Goal: Task Accomplishment & Management: Use online tool/utility

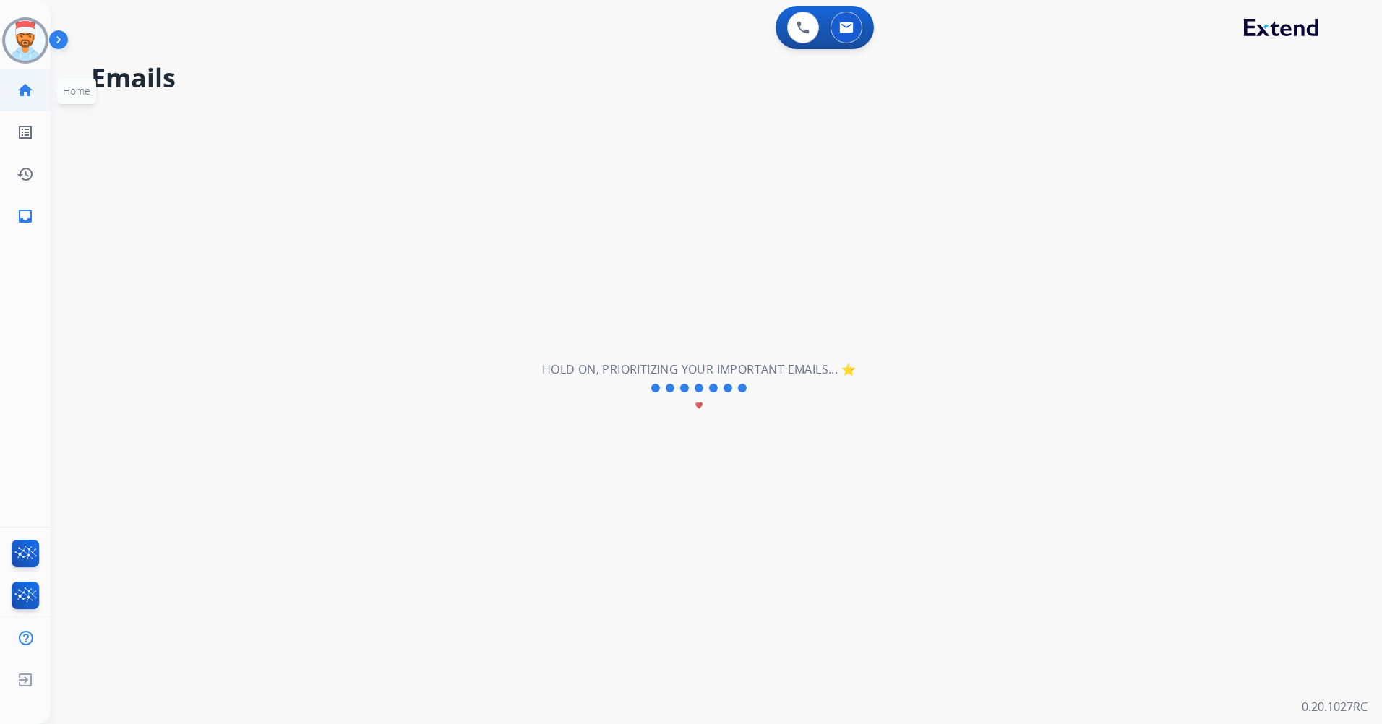
click at [22, 87] on mat-icon "home" at bounding box center [25, 90] width 17 height 17
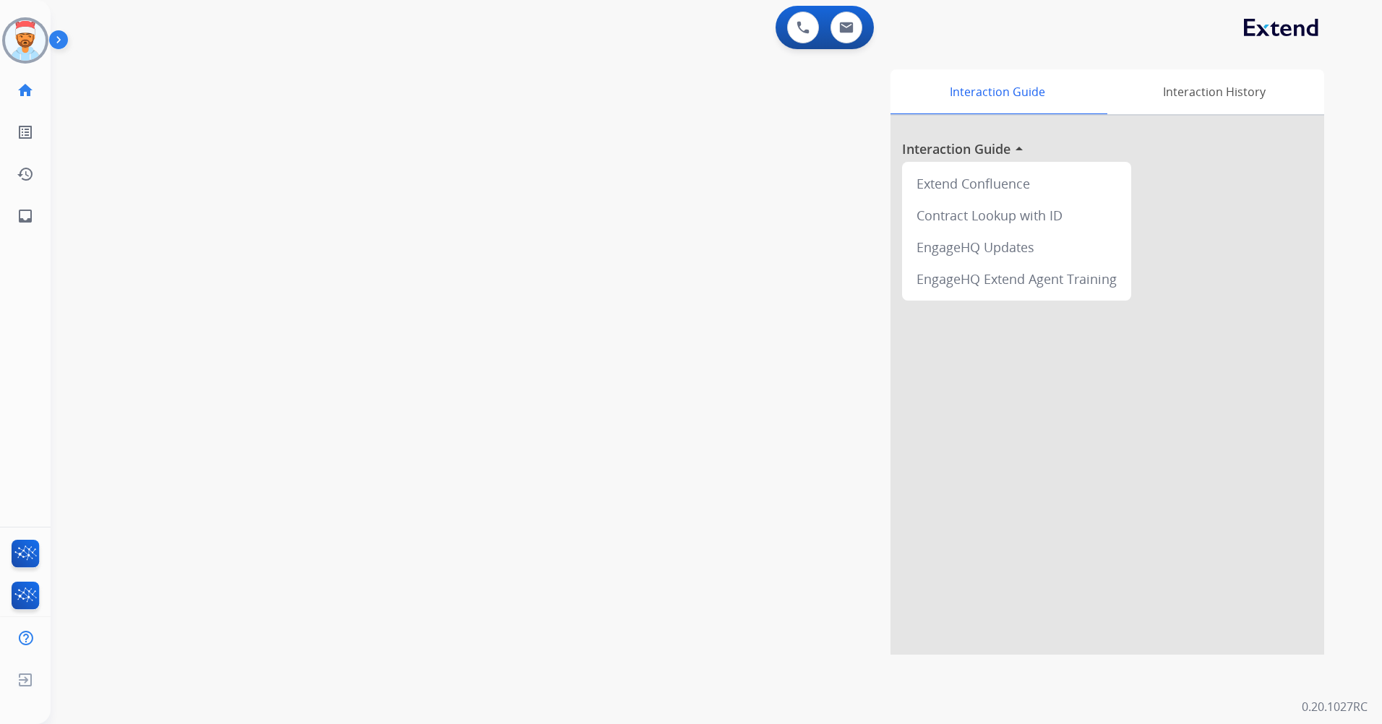
click at [25, 88] on mat-icon "home" at bounding box center [25, 90] width 17 height 17
click at [30, 218] on mat-icon "inbox" at bounding box center [25, 215] width 17 height 17
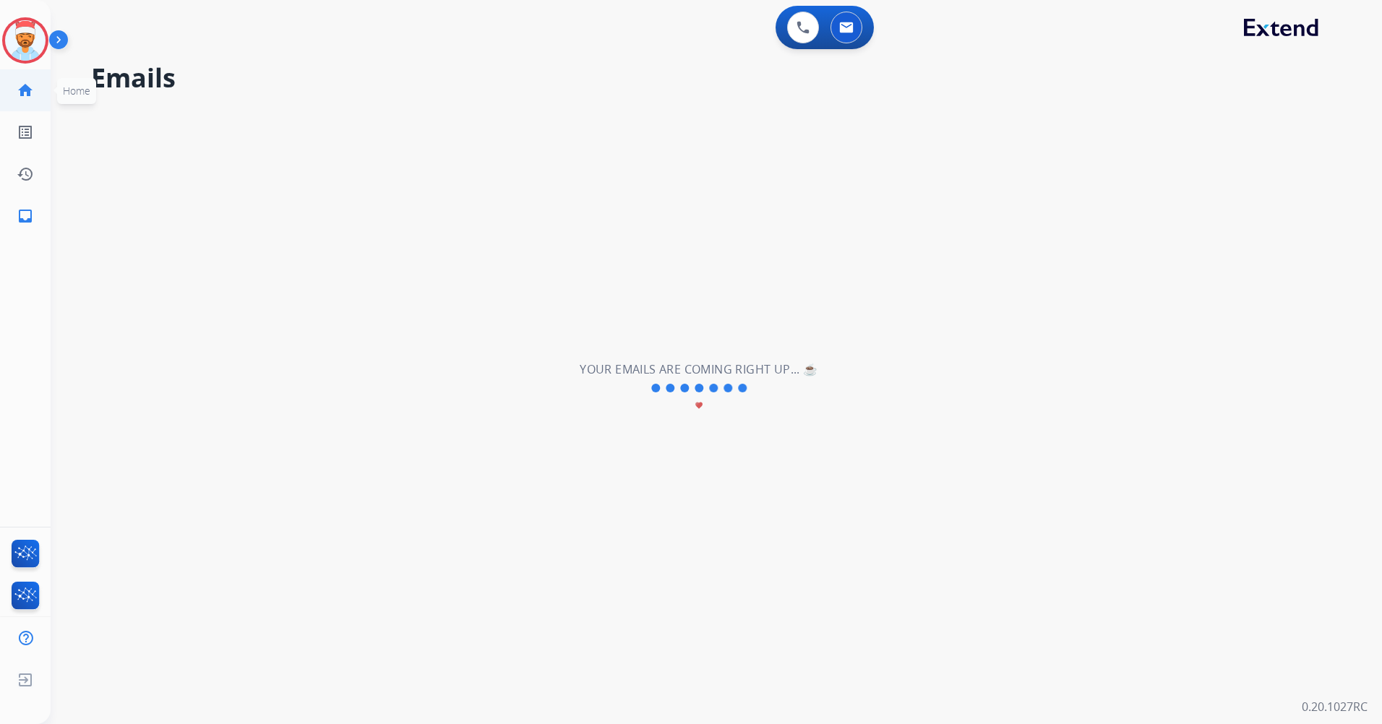
click at [23, 89] on mat-icon "home" at bounding box center [25, 90] width 17 height 17
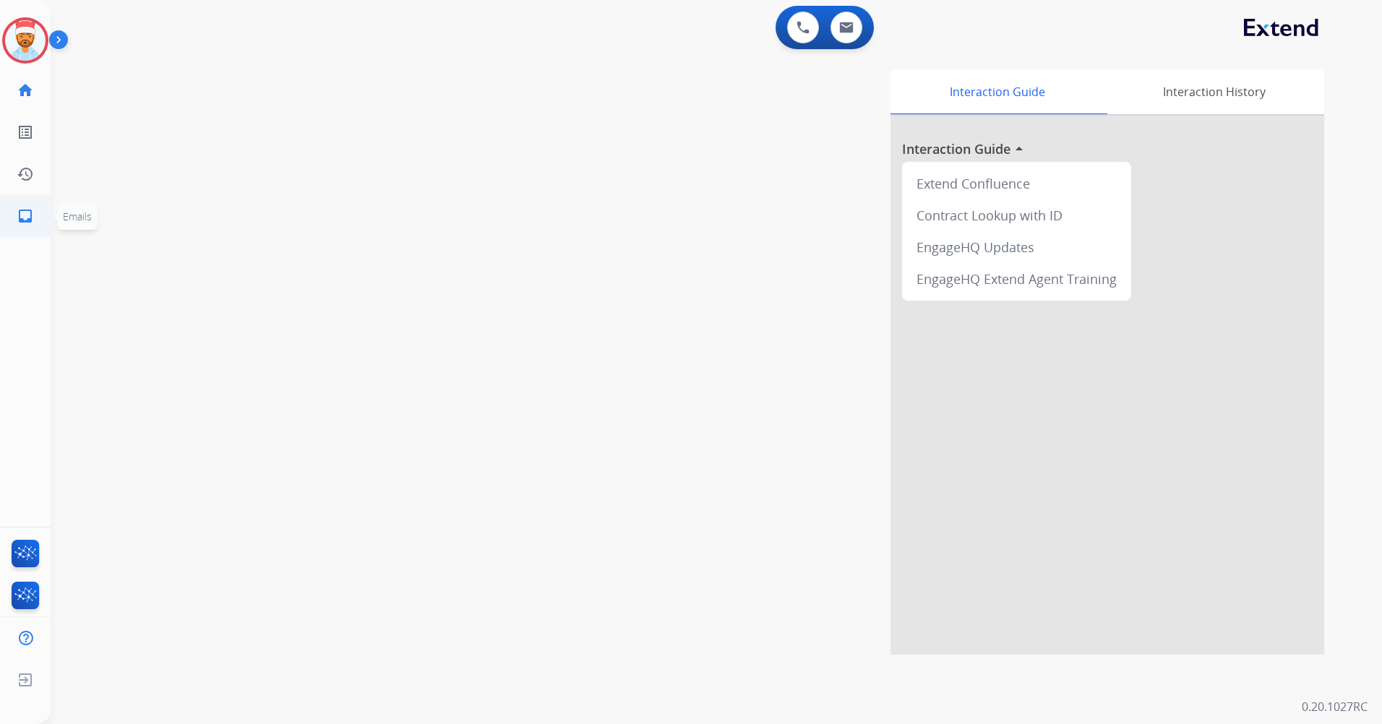
click at [32, 213] on mat-icon "inbox" at bounding box center [25, 215] width 17 height 17
select select "**********"
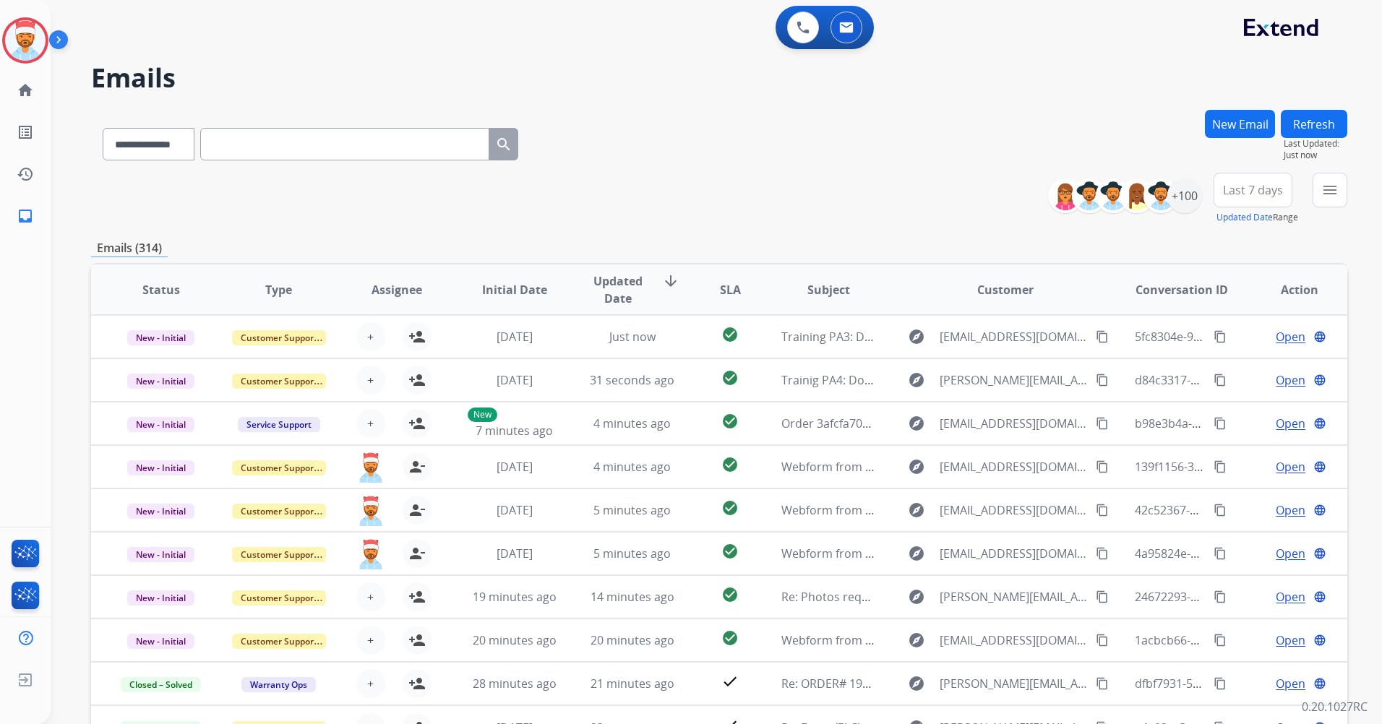
click at [1252, 193] on span "Last 7 days" at bounding box center [1253, 190] width 60 height 6
click at [1219, 362] on div "Last 90 days" at bounding box center [1247, 366] width 79 height 22
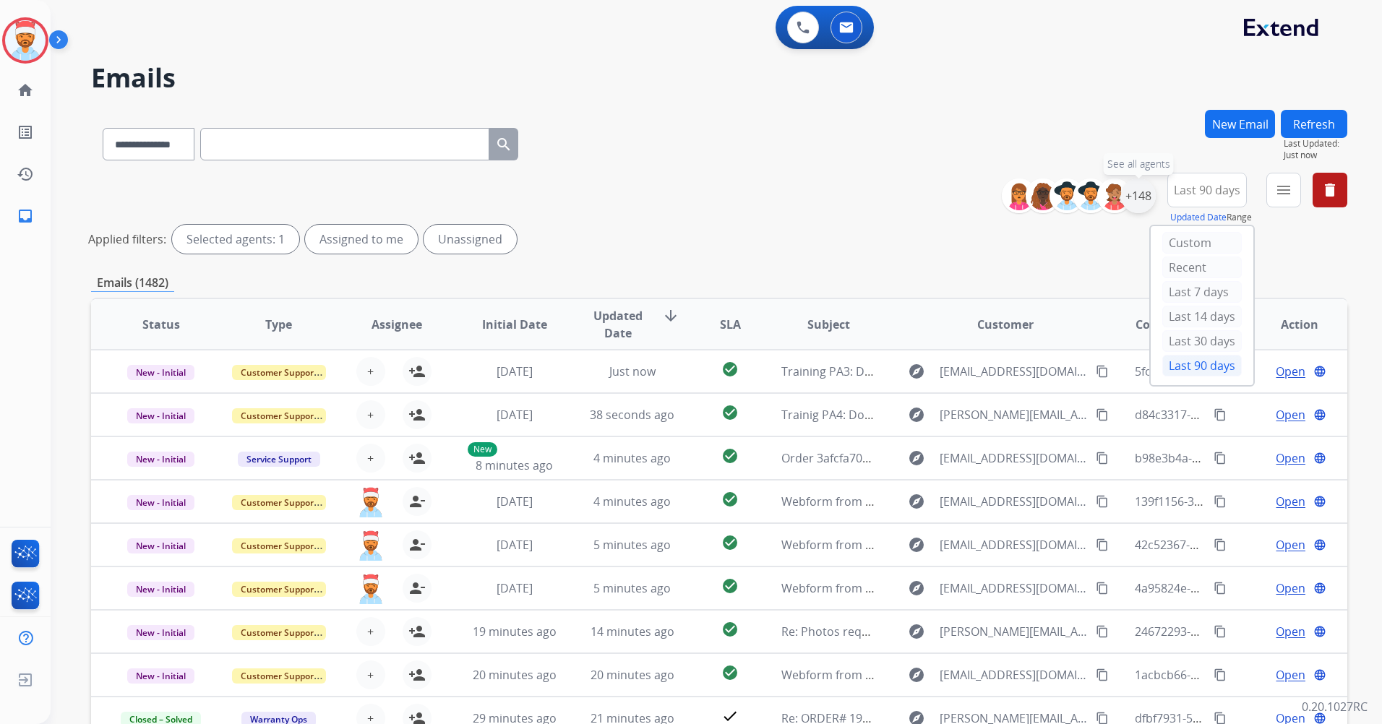
drag, startPoint x: 1132, startPoint y: 191, endPoint x: 1133, endPoint y: 202, distance: 11.7
click at [1132, 193] on div "+148" at bounding box center [1138, 195] width 35 height 35
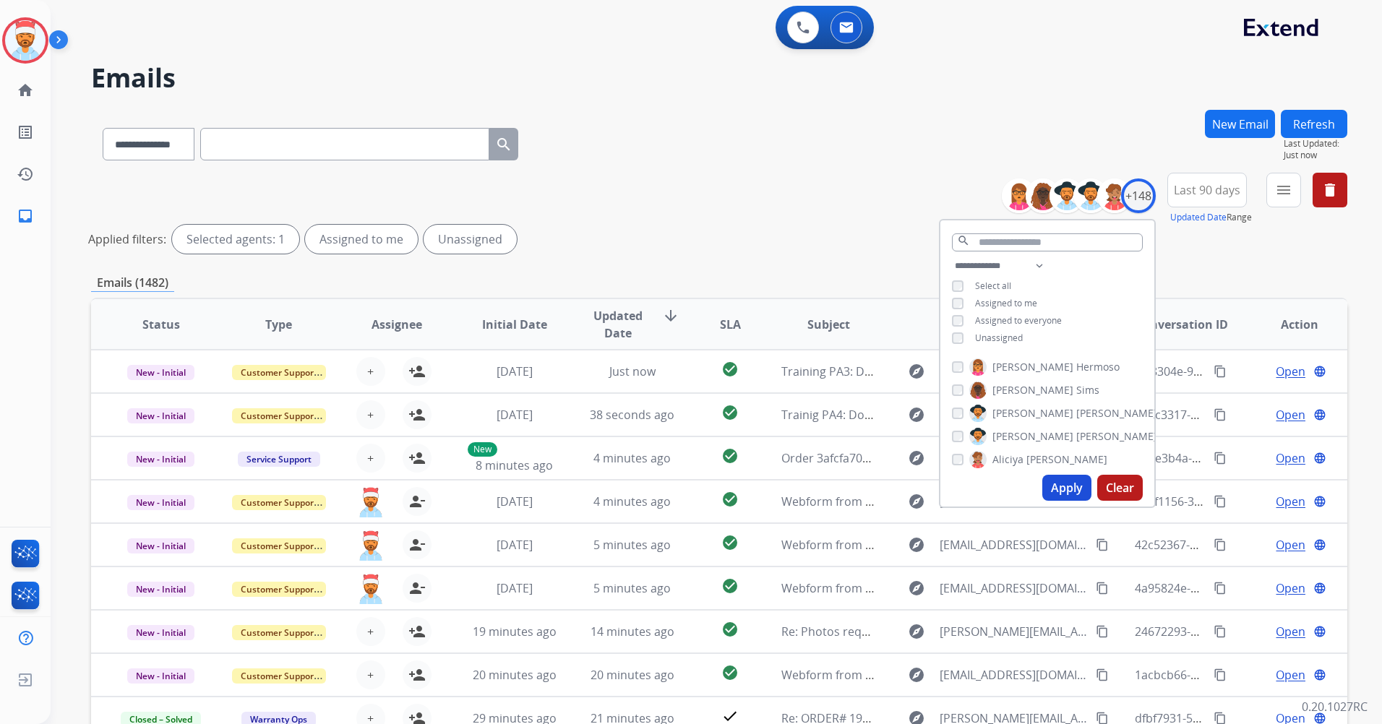
click at [958, 332] on div "**********" at bounding box center [1047, 303] width 214 height 92
click at [1067, 483] on button "Apply" at bounding box center [1066, 488] width 49 height 26
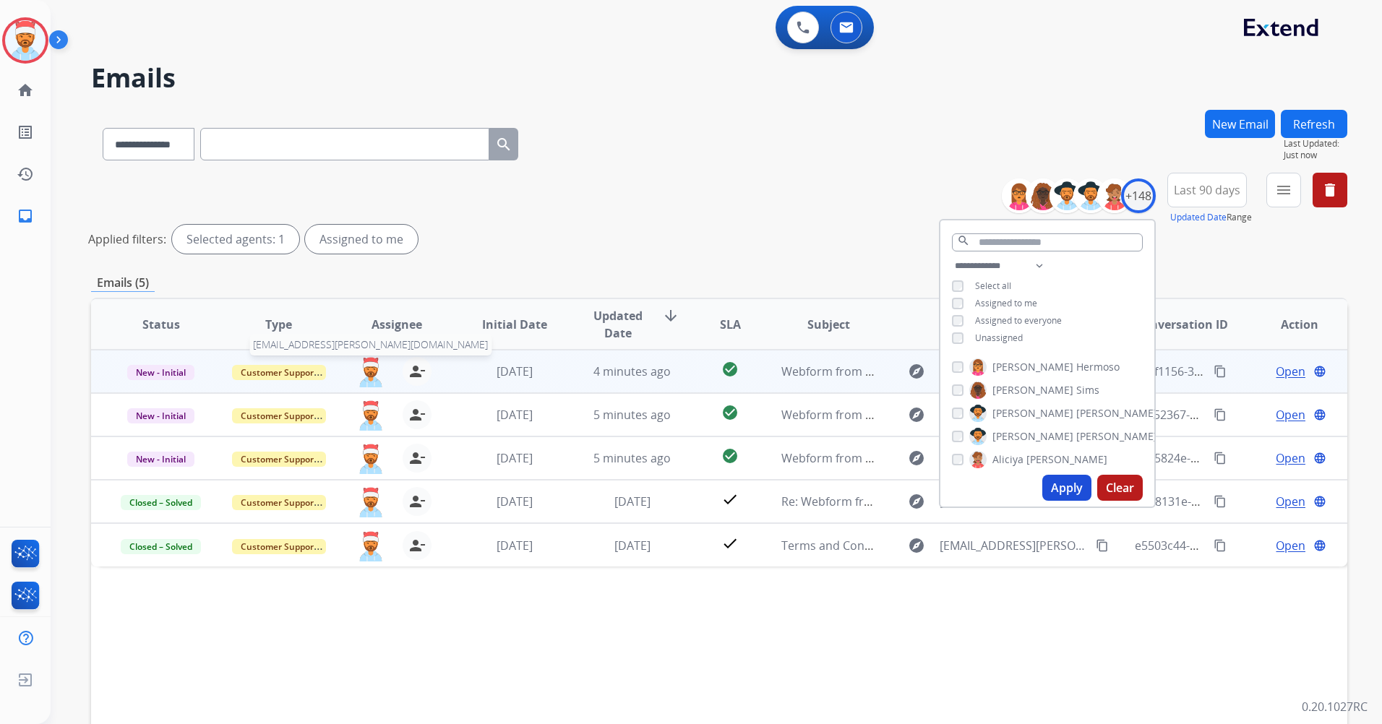
click at [369, 370] on img at bounding box center [370, 372] width 29 height 30
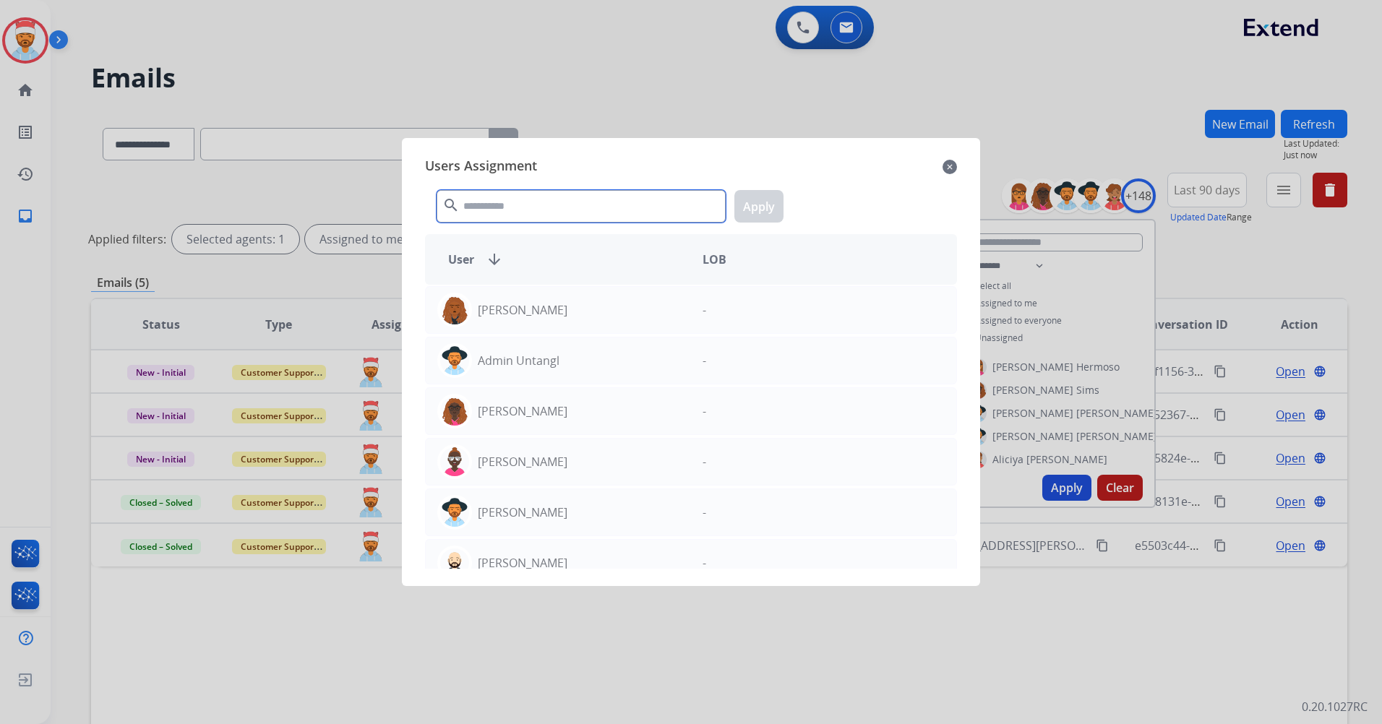
click at [505, 204] on input "text" at bounding box center [580, 206] width 289 height 33
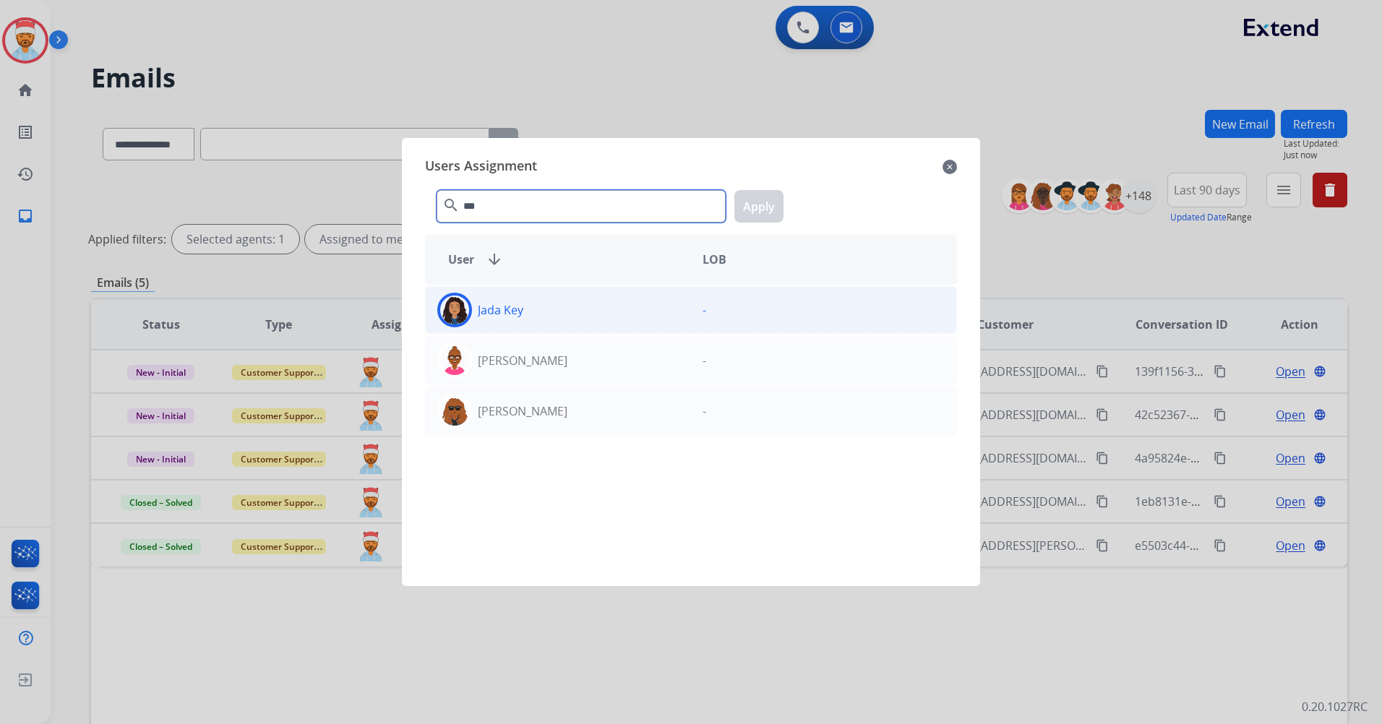
type input "***"
click at [503, 319] on div "Jada Key" at bounding box center [558, 310] width 265 height 35
click at [767, 209] on button "Apply" at bounding box center [758, 206] width 49 height 33
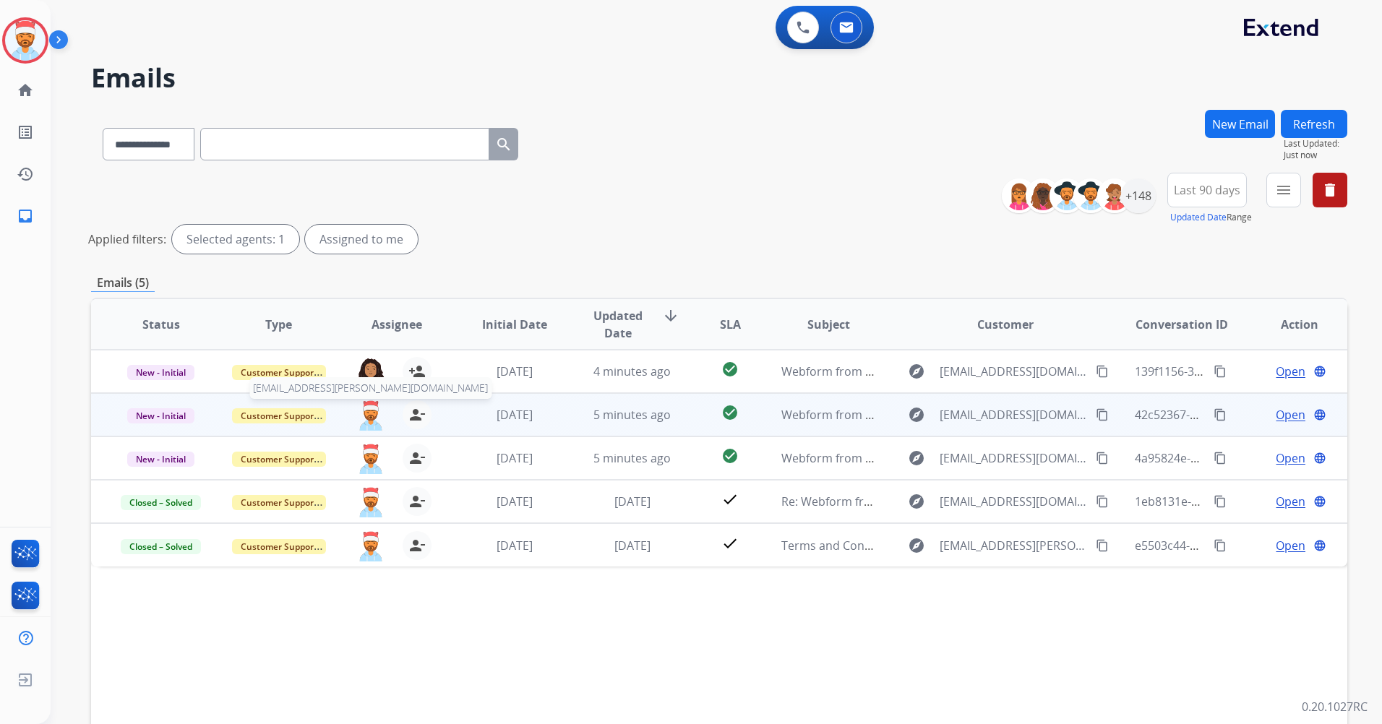
click at [373, 422] on img at bounding box center [370, 415] width 29 height 30
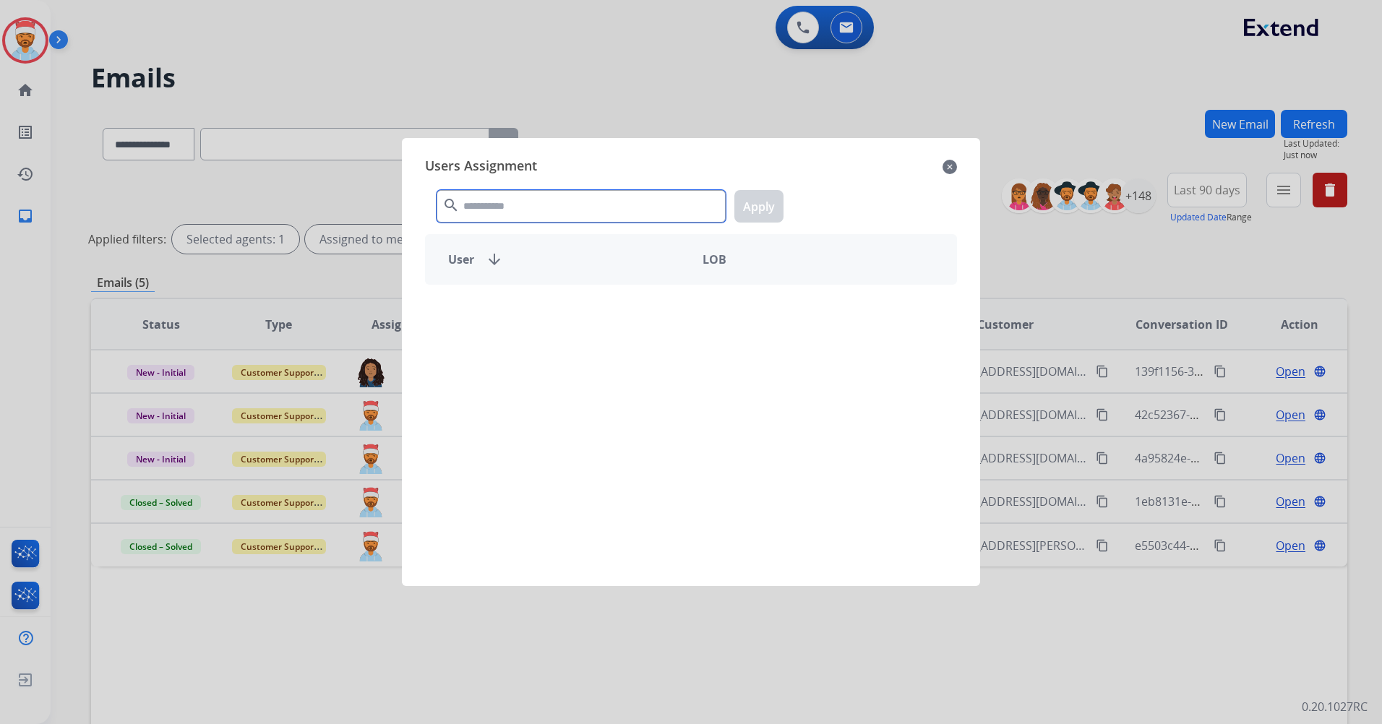
click at [516, 198] on input "text" at bounding box center [580, 206] width 289 height 33
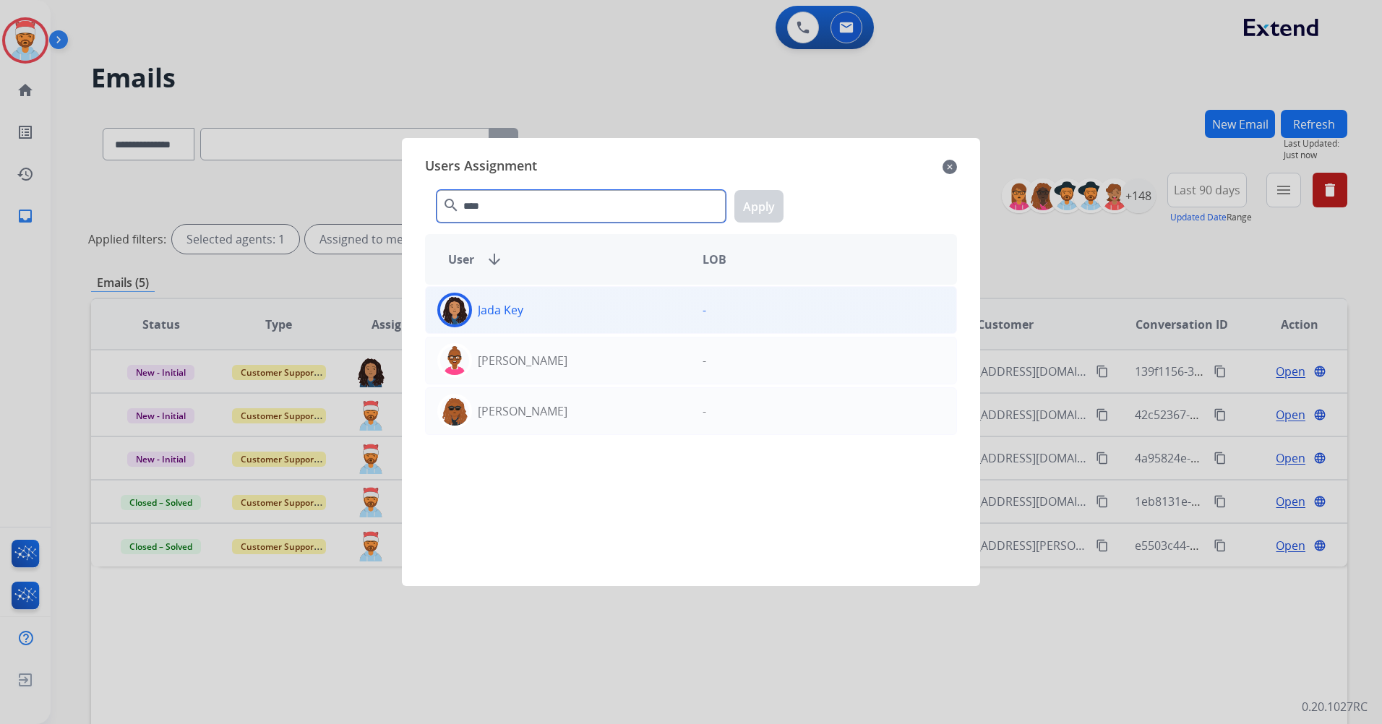
type input "****"
click at [462, 319] on img at bounding box center [454, 310] width 29 height 29
click at [762, 207] on button "Apply" at bounding box center [758, 206] width 49 height 33
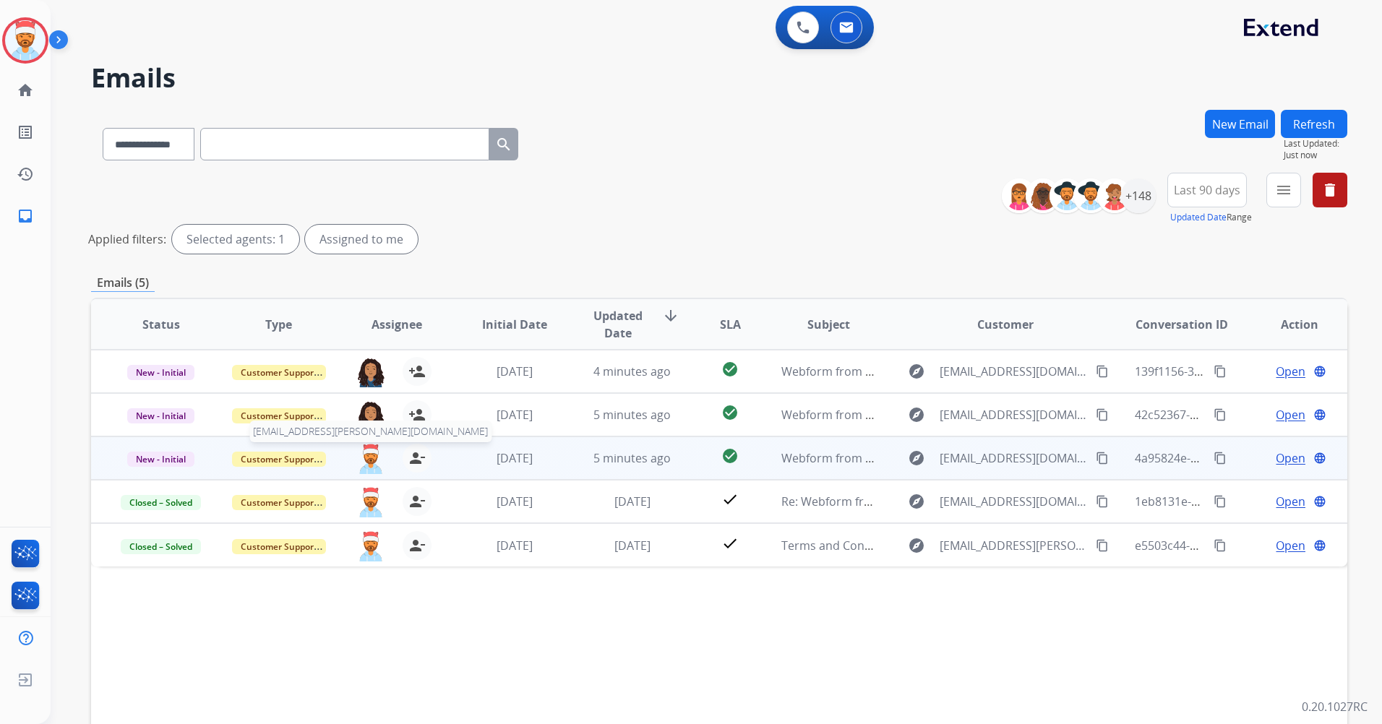
click at [363, 462] on img at bounding box center [370, 459] width 29 height 30
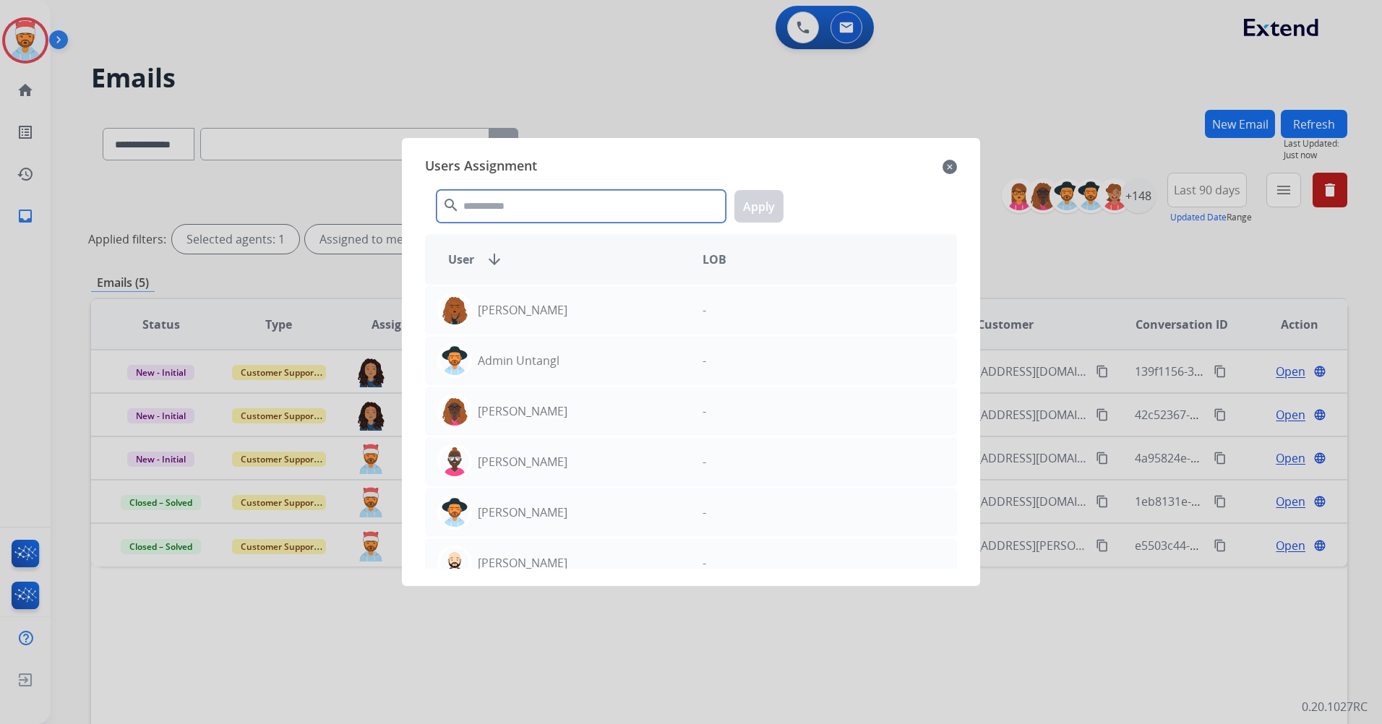
drag, startPoint x: 499, startPoint y: 210, endPoint x: 509, endPoint y: 184, distance: 27.0
click at [499, 209] on input "text" at bounding box center [580, 206] width 289 height 33
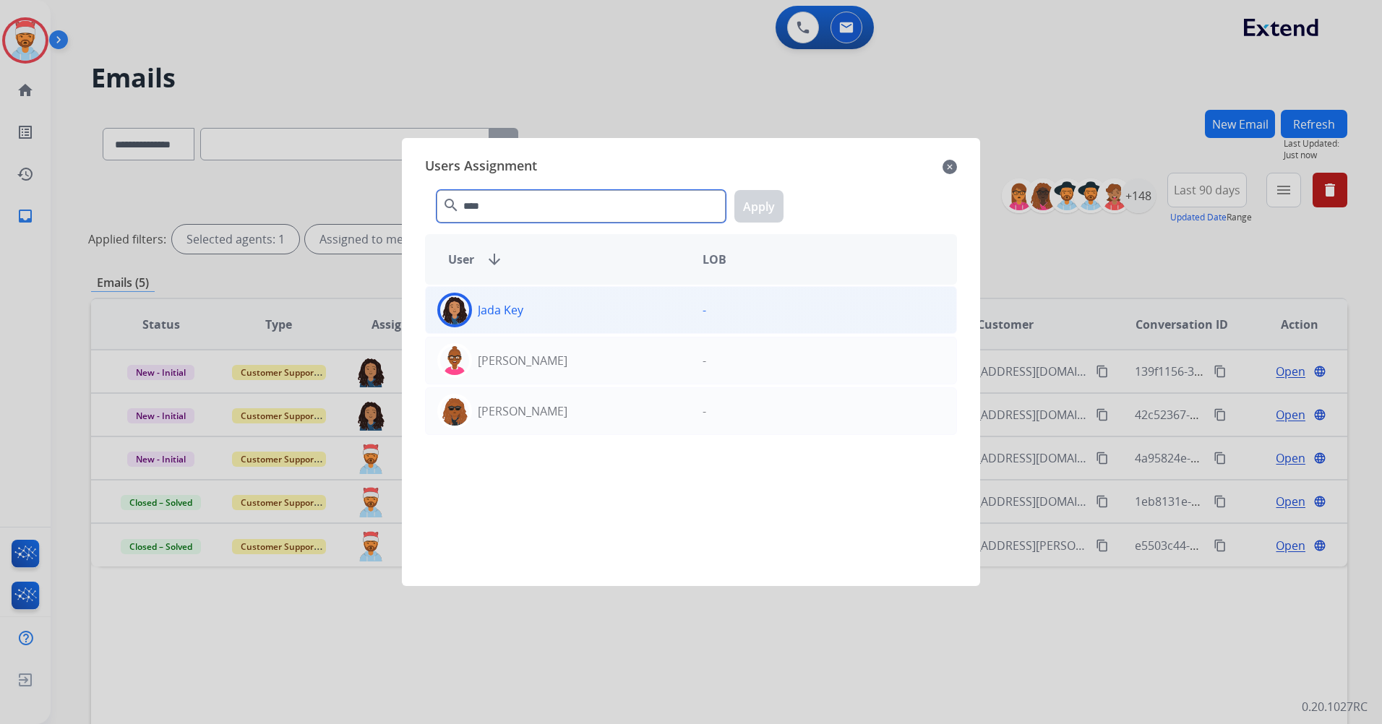
type input "****"
click at [504, 303] on p "Jada Key" at bounding box center [501, 309] width 46 height 17
click at [764, 210] on button "Apply" at bounding box center [758, 206] width 49 height 33
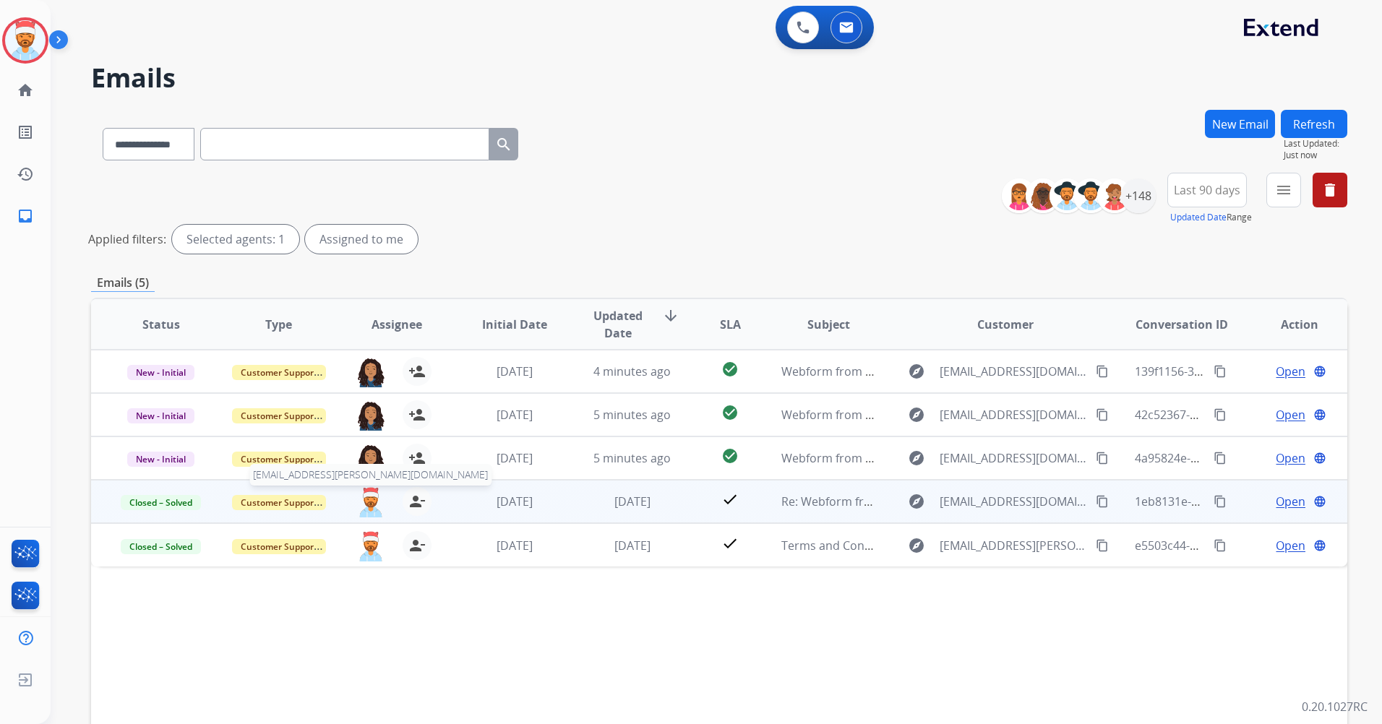
click at [362, 507] on img at bounding box center [370, 502] width 29 height 30
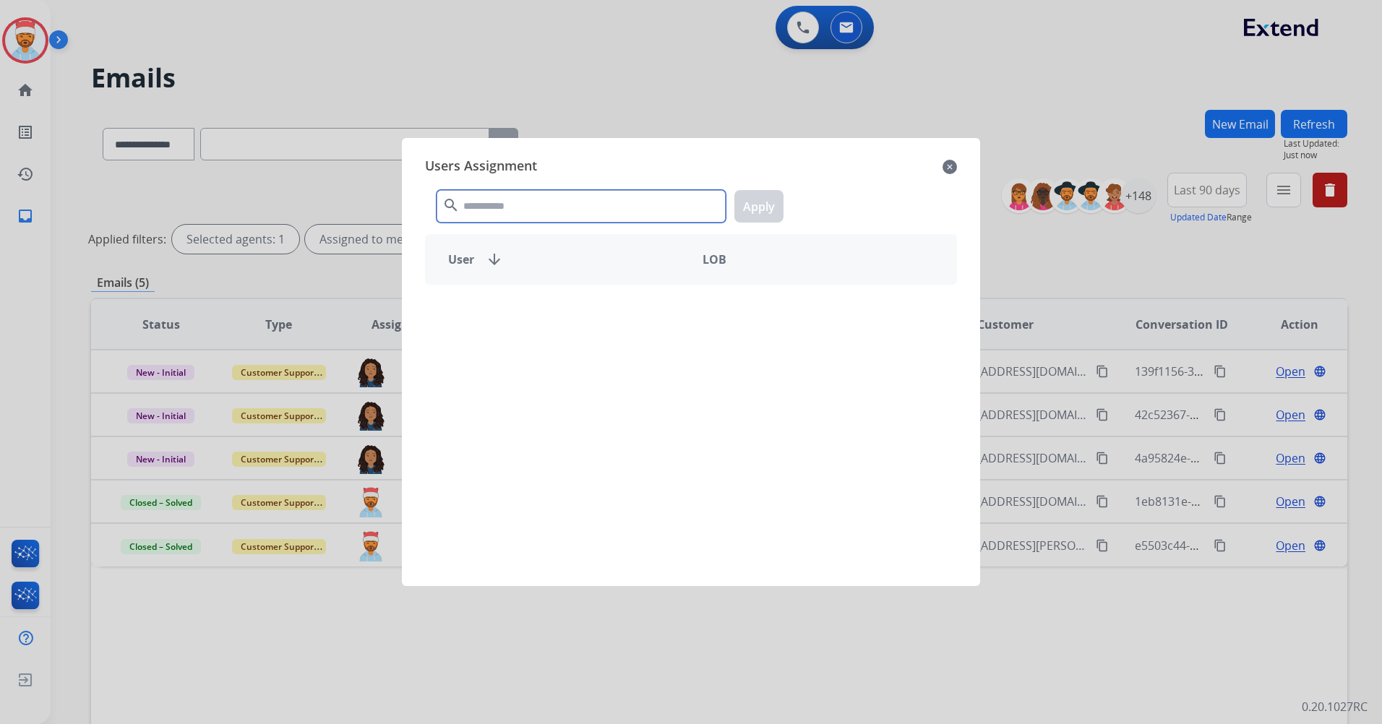
click at [522, 210] on input "text" at bounding box center [580, 206] width 289 height 33
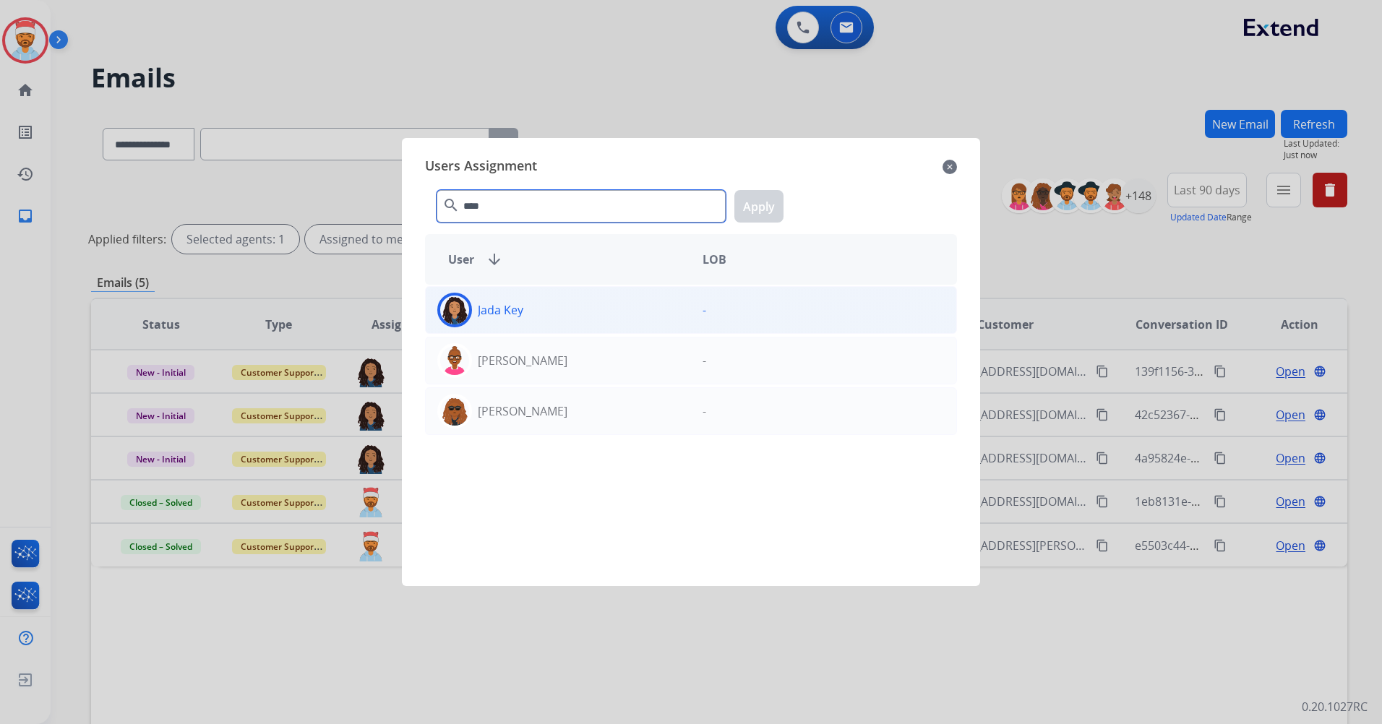
type input "****"
click at [499, 324] on div "Jada Key -" at bounding box center [691, 310] width 532 height 48
click at [772, 204] on button "Apply" at bounding box center [758, 206] width 49 height 33
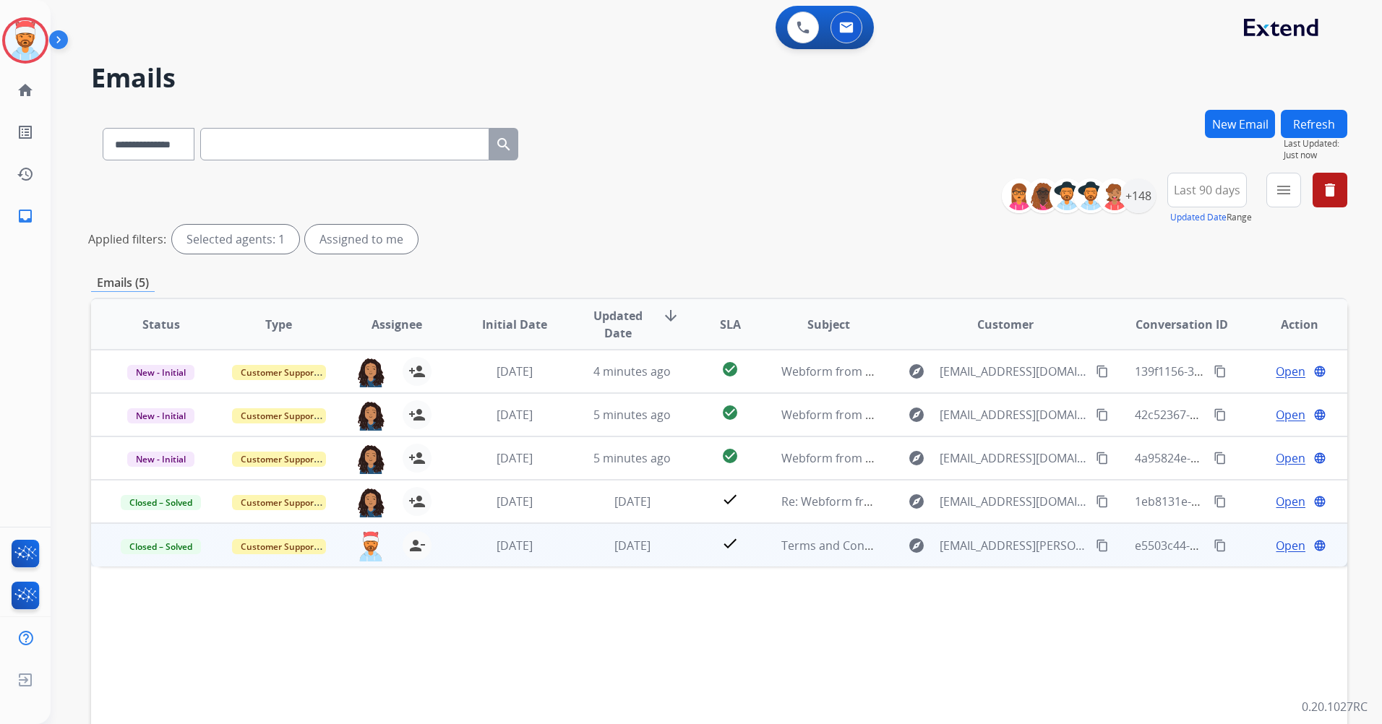
click at [344, 546] on div "clif.anderson@mci.world person_remove Unassign to Me" at bounding box center [385, 545] width 117 height 41
click at [361, 546] on img at bounding box center [370, 545] width 29 height 30
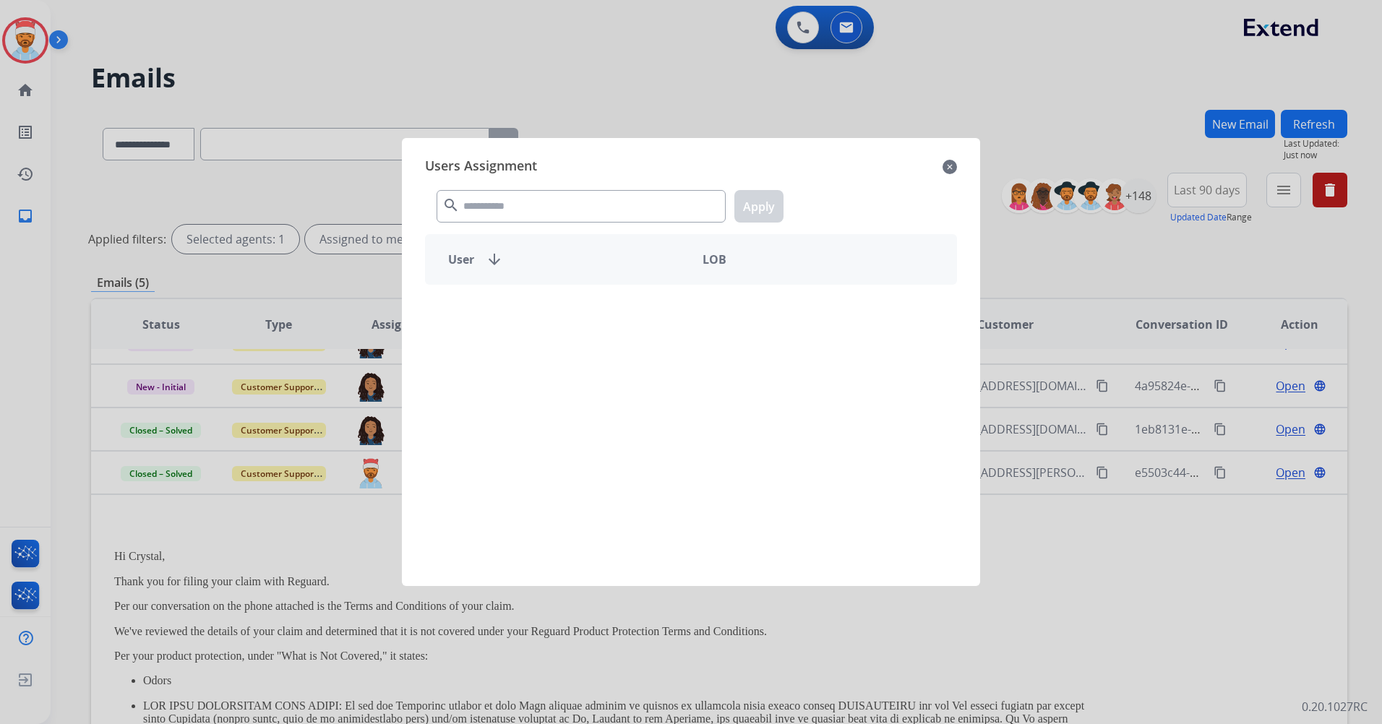
scroll to position [173, 0]
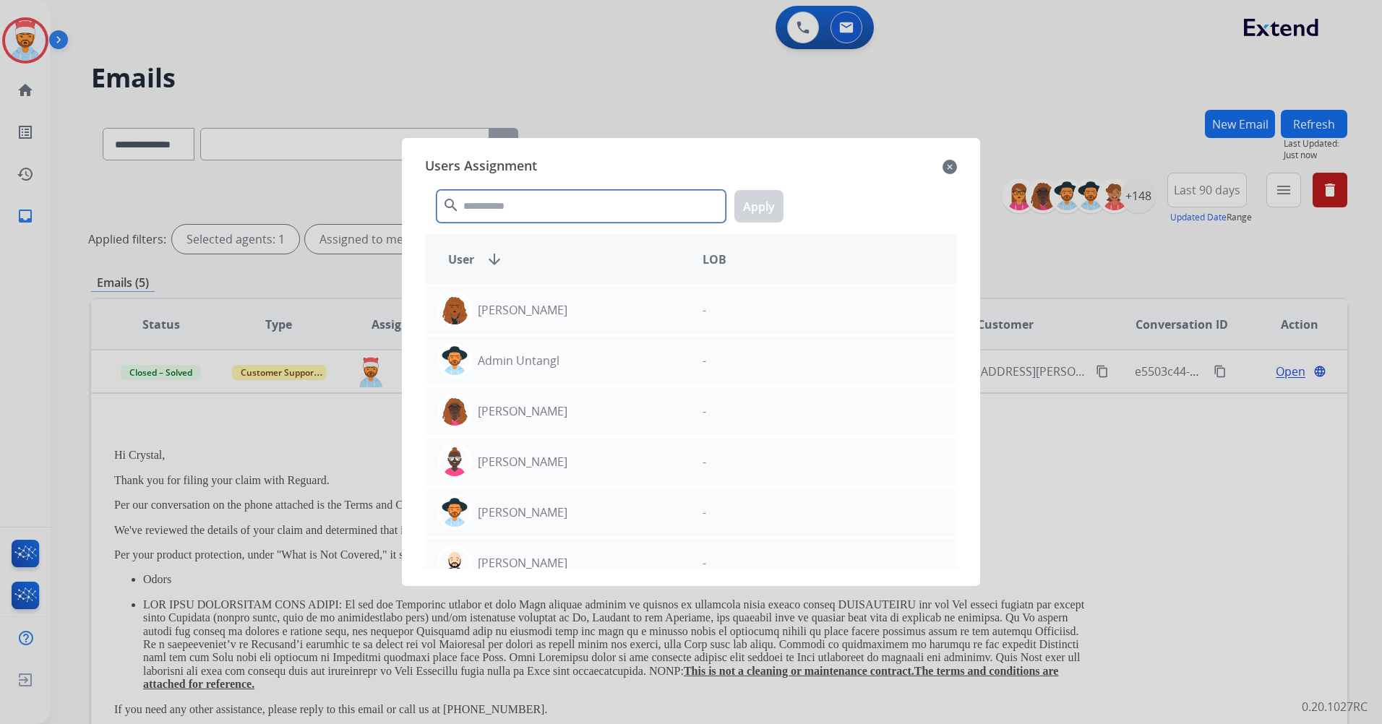
click at [499, 215] on input "text" at bounding box center [580, 206] width 289 height 33
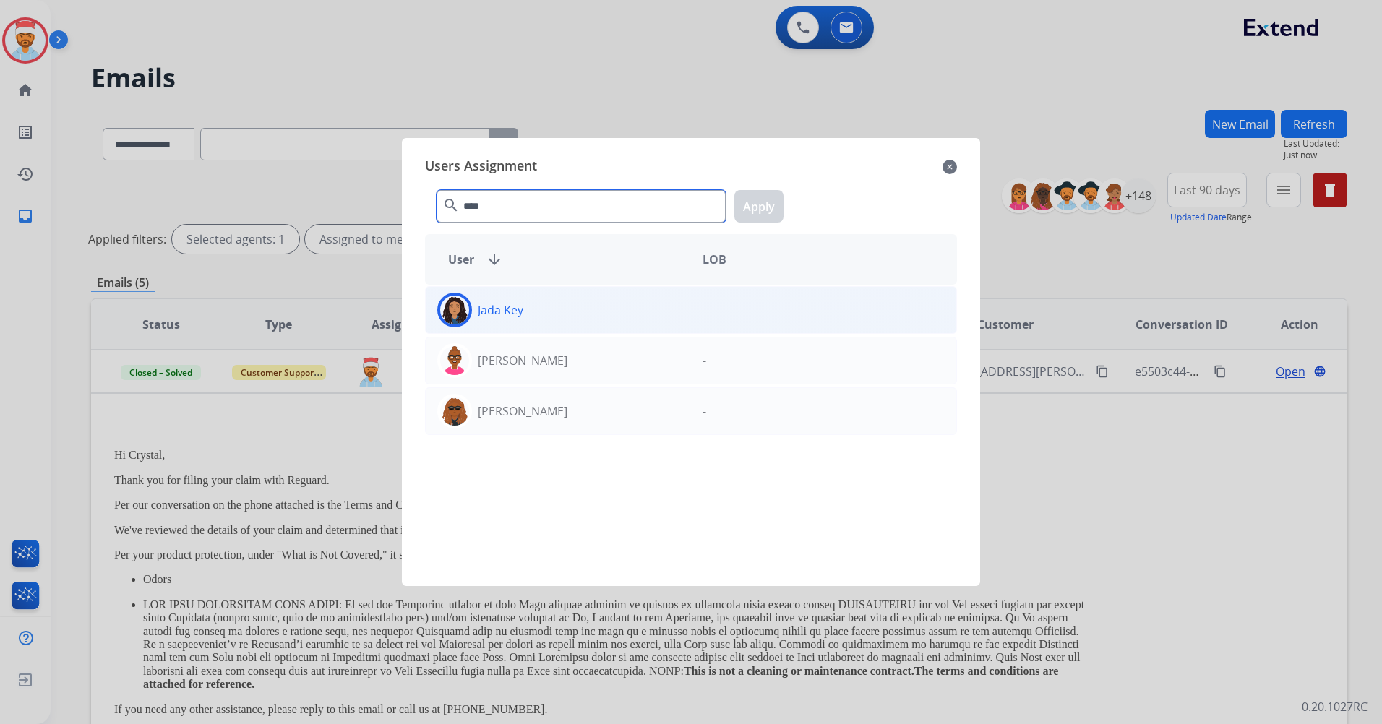
type input "****"
click at [523, 301] on div "Jada Key" at bounding box center [558, 310] width 265 height 35
click at [755, 202] on button "Apply" at bounding box center [758, 206] width 49 height 33
